Goal: Task Accomplishment & Management: Use online tool/utility

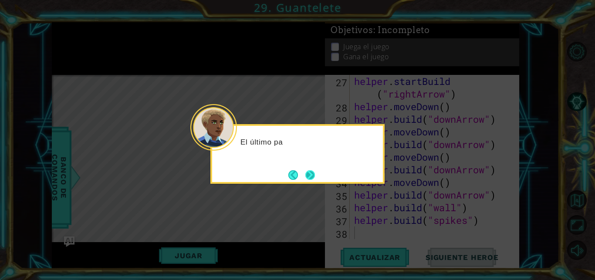
click at [309, 174] on button "Next" at bounding box center [310, 175] width 16 height 16
click at [309, 174] on icon at bounding box center [297, 140] width 595 height 280
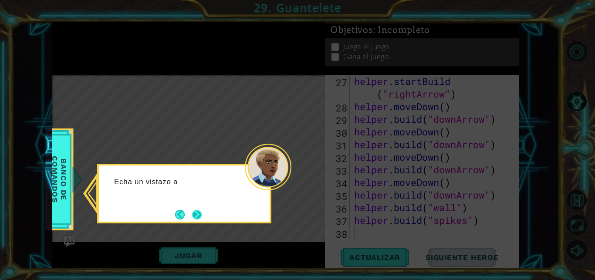
click at [199, 218] on button "Next" at bounding box center [196, 214] width 13 height 13
click at [199, 218] on div "Level Map" at bounding box center [253, 203] width 403 height 257
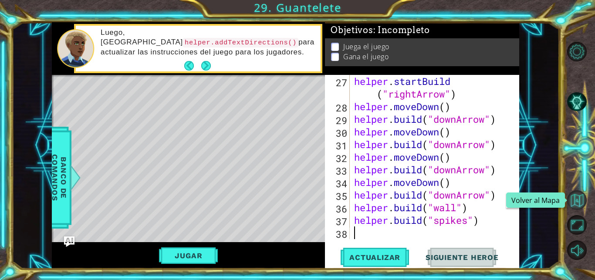
click at [579, 198] on button "Volver al Mapa" at bounding box center [577, 200] width 20 height 20
